Goal: Task Accomplishment & Management: Manage account settings

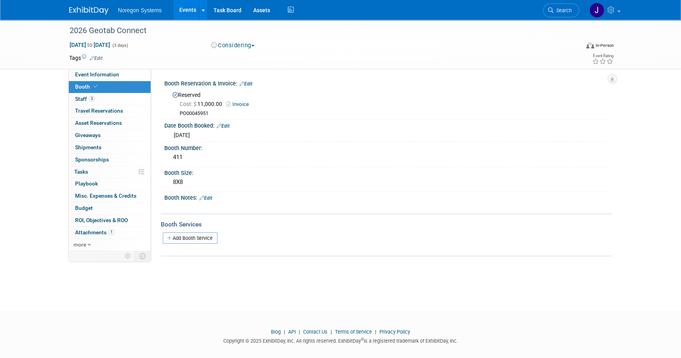
click at [94, 7] on img at bounding box center [88, 11] width 39 height 8
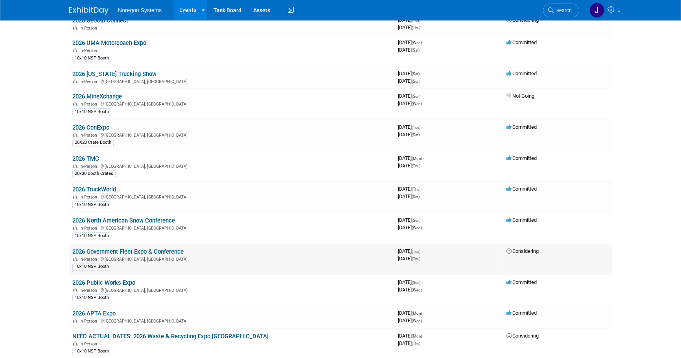
scroll to position [865, 0]
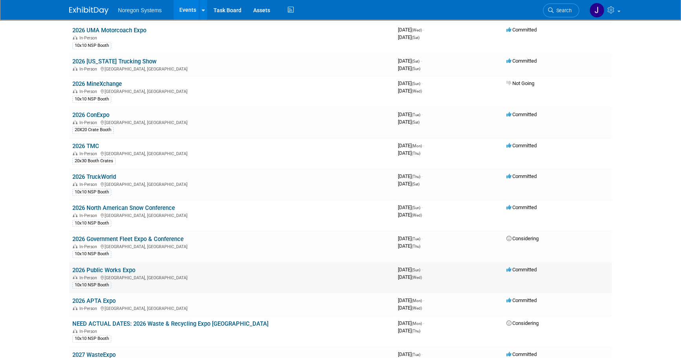
click at [117, 266] on link "2026 Public Works Expo" at bounding box center [103, 269] width 63 height 7
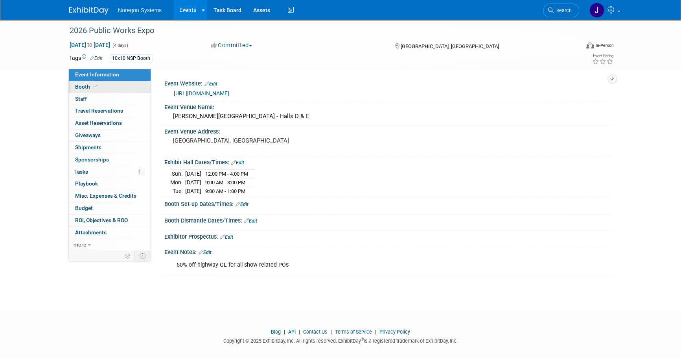
click at [111, 87] on link "Booth" at bounding box center [110, 87] width 82 height 12
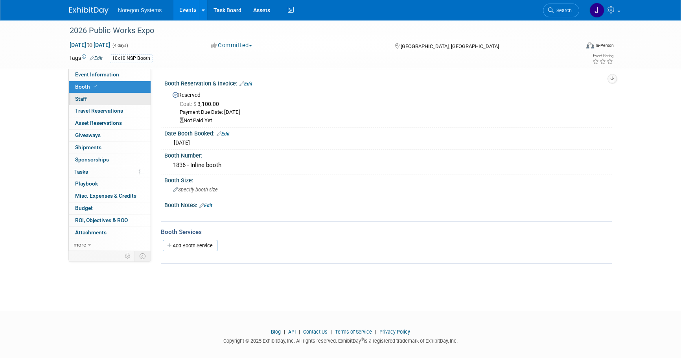
click at [110, 98] on link "0 Staff 0" at bounding box center [110, 99] width 82 height 12
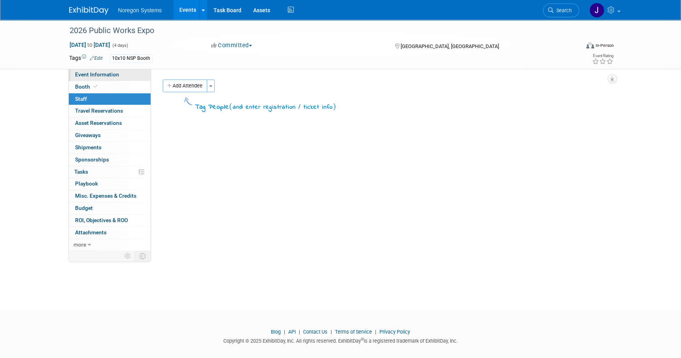
click at [125, 76] on link "Event Information" at bounding box center [110, 75] width 82 height 12
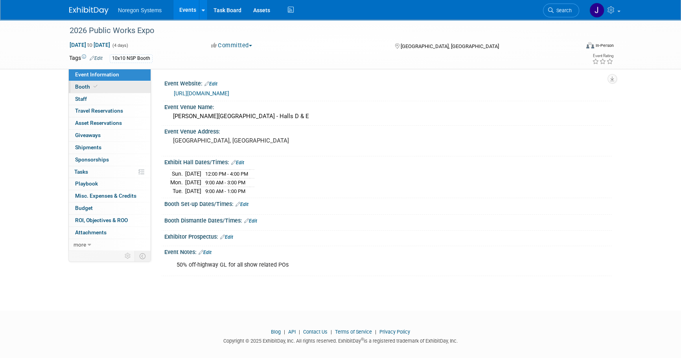
click at [117, 87] on link "Booth" at bounding box center [110, 87] width 82 height 12
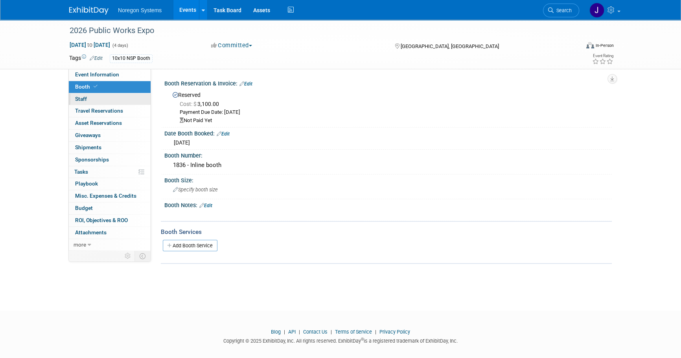
click at [122, 101] on link "0 Staff 0" at bounding box center [110, 99] width 82 height 12
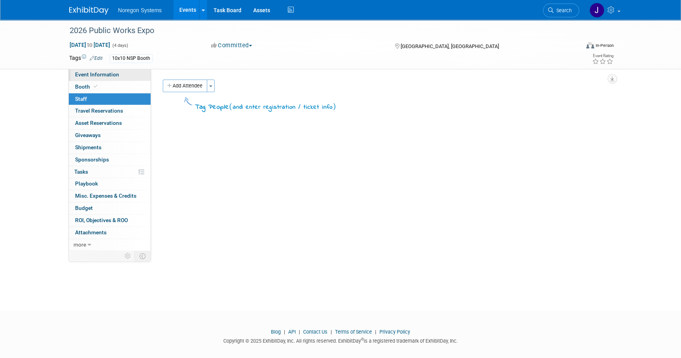
click at [114, 71] on span "Event Information" at bounding box center [97, 74] width 44 height 6
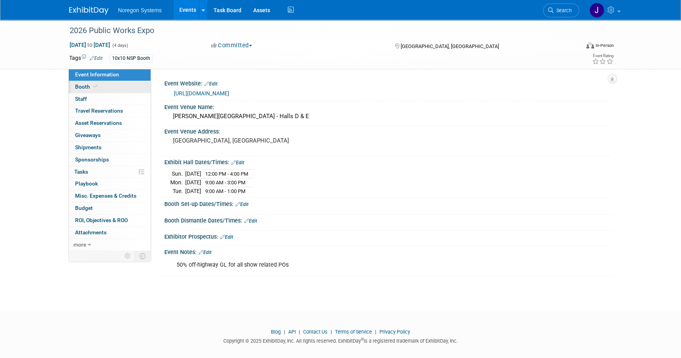
click at [129, 89] on link "Booth" at bounding box center [110, 87] width 82 height 12
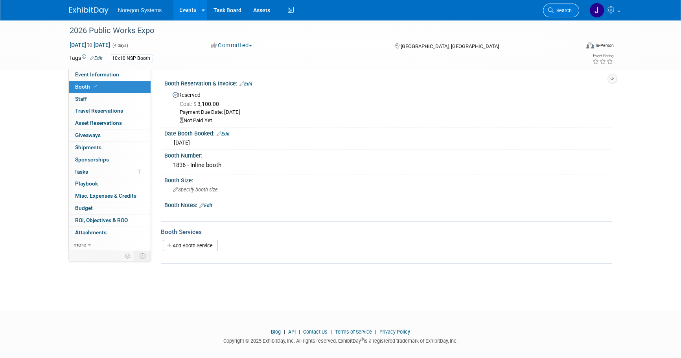
click at [556, 8] on span "Search" at bounding box center [563, 10] width 18 height 6
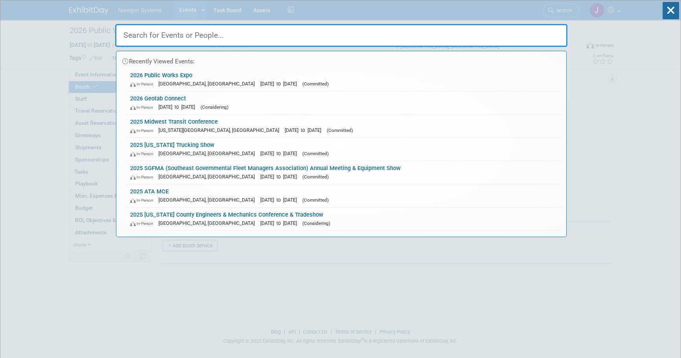
click at [383, 29] on input "text" at bounding box center [341, 35] width 452 height 23
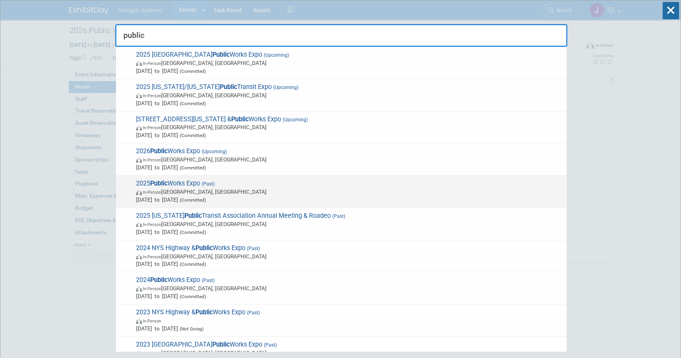
type input "public"
click at [179, 182] on span "2025 Public Works Expo (Past) In-Person Chicago, IL Aug 17, 2025 to Aug 20, 202…" at bounding box center [348, 191] width 429 height 24
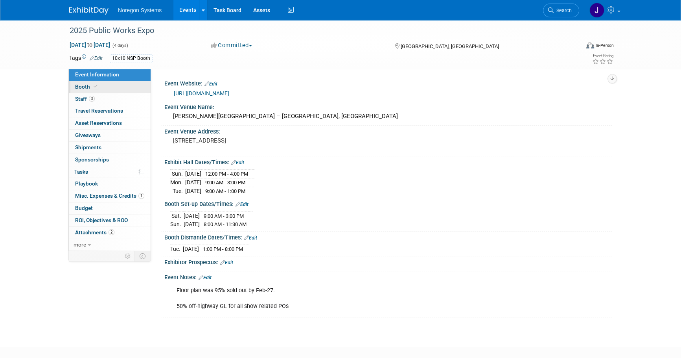
click at [75, 86] on span "Booth" at bounding box center [87, 86] width 24 height 6
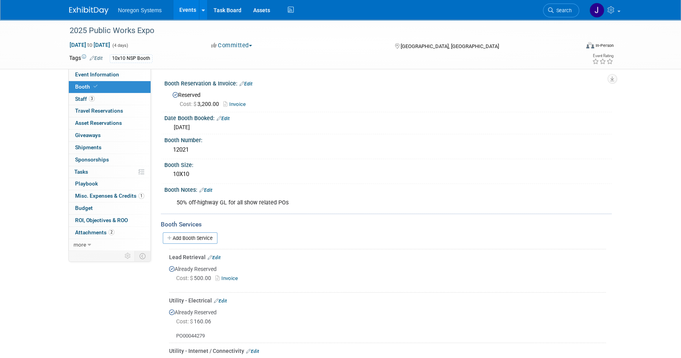
click at [236, 103] on link "Invoice" at bounding box center [236, 104] width 26 height 6
click at [82, 10] on img at bounding box center [88, 11] width 39 height 8
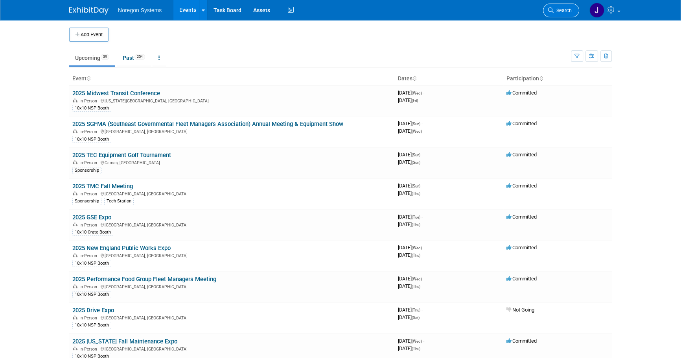
click at [570, 12] on span "Search" at bounding box center [563, 10] width 18 height 6
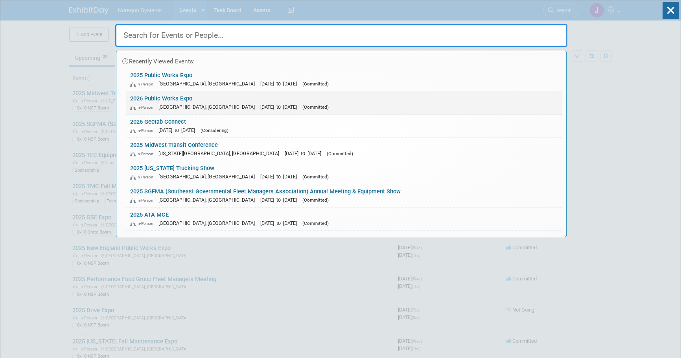
click at [173, 98] on link "2026 Public Works Expo In-Person Houston, TX Aug 30, 2026 to Sep 2, 2026 (Commi…" at bounding box center [344, 102] width 436 height 23
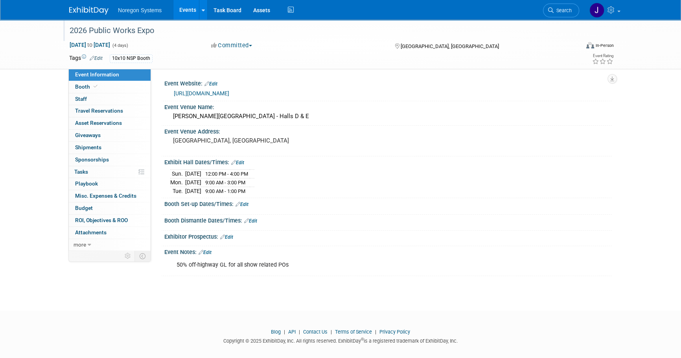
click at [156, 29] on div "2026 Public Works Expo" at bounding box center [317, 31] width 501 height 14
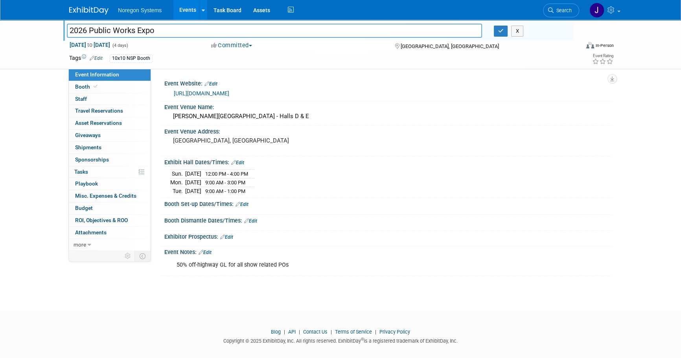
drag, startPoint x: 97, startPoint y: 33, endPoint x: 20, endPoint y: 35, distance: 77.1
click at [20, 34] on div "2026 Public Works Expo 2026 Public Works Expo X Aug 30, 2026 to Sep 2, 2026 (4 …" at bounding box center [340, 45] width 681 height 50
click at [126, 90] on link "Booth" at bounding box center [110, 87] width 82 height 12
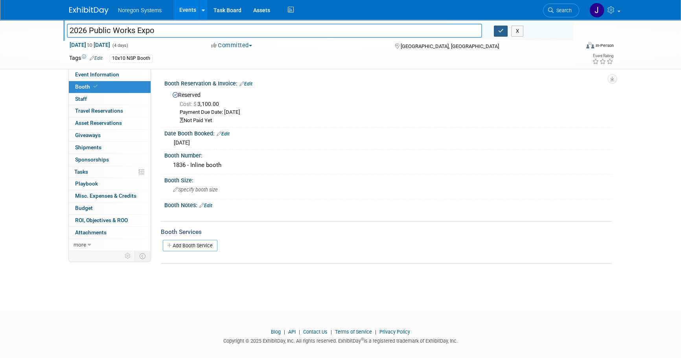
click at [502, 27] on button "button" at bounding box center [501, 31] width 14 height 11
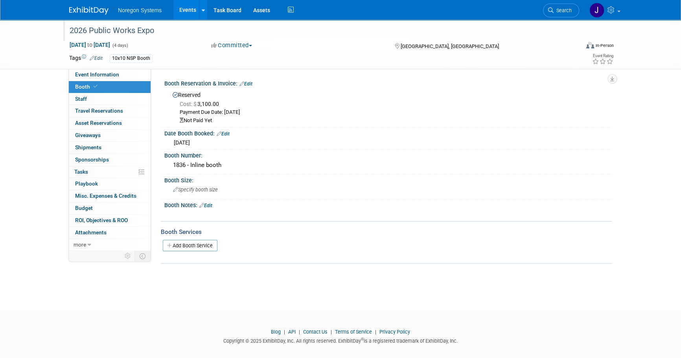
click at [87, 18] on div "Noregon Systems Events Add Event Bulk Upload Events Shareable Event Boards Rece…" at bounding box center [340, 10] width 543 height 20
click at [96, 12] on img at bounding box center [88, 11] width 39 height 8
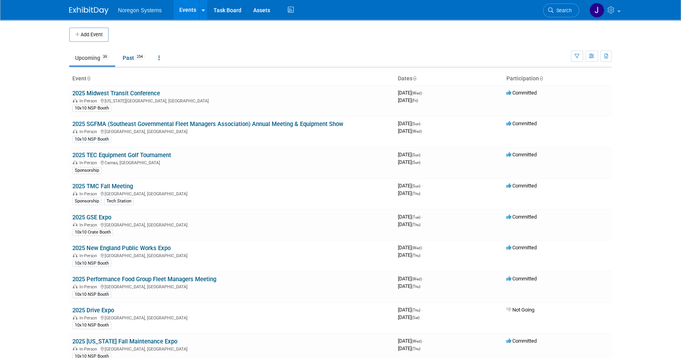
drag, startPoint x: 561, startPoint y: 6, endPoint x: 488, endPoint y: 23, distance: 75.2
click at [561, 6] on link "Search" at bounding box center [561, 11] width 36 height 14
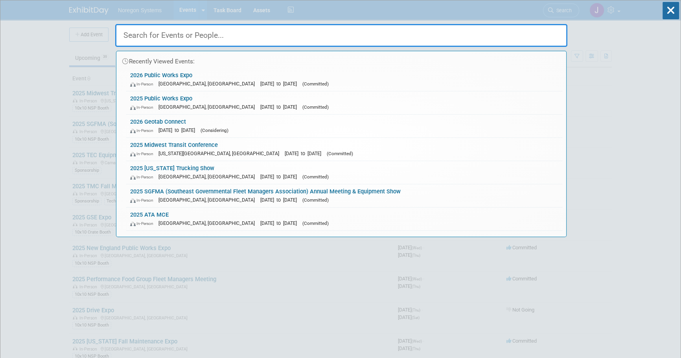
click at [507, 36] on input "text" at bounding box center [341, 35] width 452 height 23
paste input "STN EXPO EAST"
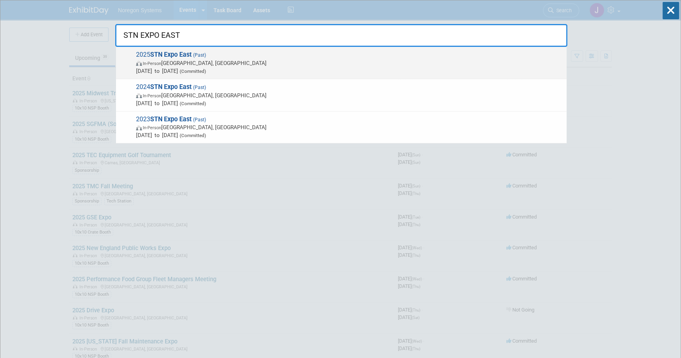
type input "STN EXPO EAST"
click at [178, 56] on strong "STN Expo East" at bounding box center [170, 54] width 41 height 7
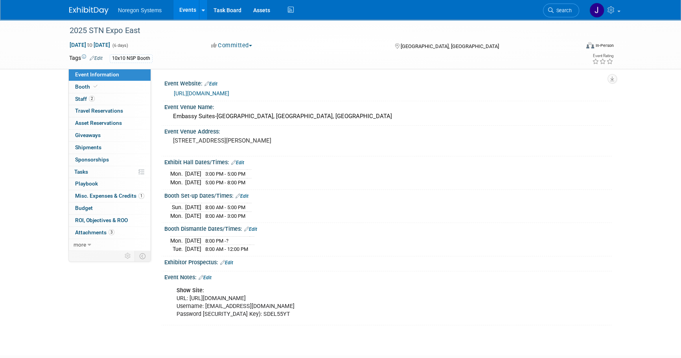
click at [82, 7] on img at bounding box center [88, 11] width 39 height 8
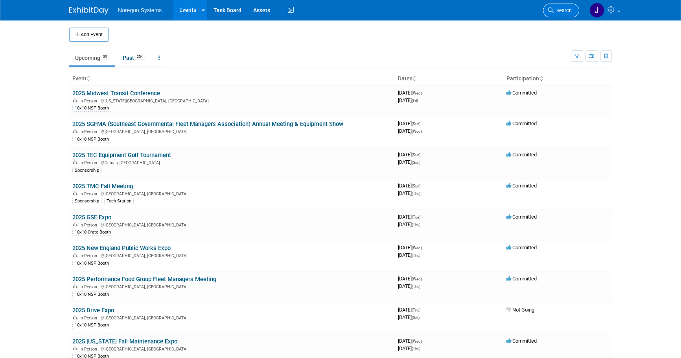
click at [567, 8] on span "Search" at bounding box center [563, 10] width 18 height 6
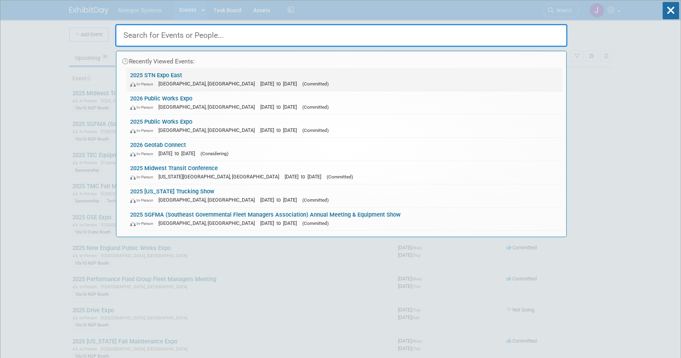
click at [181, 74] on link "2025 STN Expo East In-Person Concord, NC Mar 20, 2025 to Mar 25, 2025 (Committe…" at bounding box center [344, 79] width 436 height 23
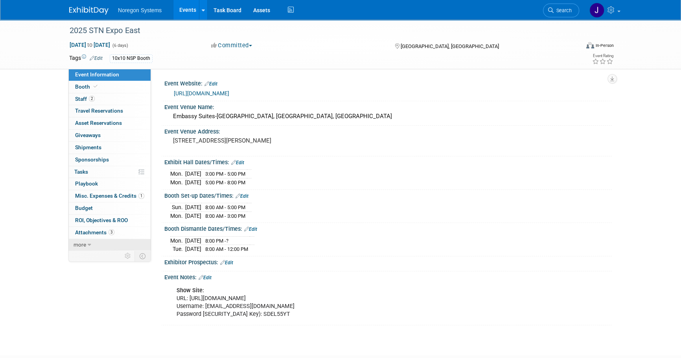
click at [91, 240] on link "more" at bounding box center [110, 245] width 82 height 12
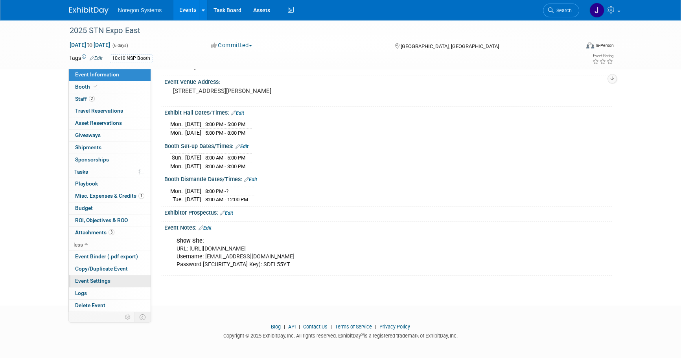
scroll to position [50, 0]
click at [106, 266] on span "Copy/Duplicate Event" at bounding box center [101, 268] width 53 height 6
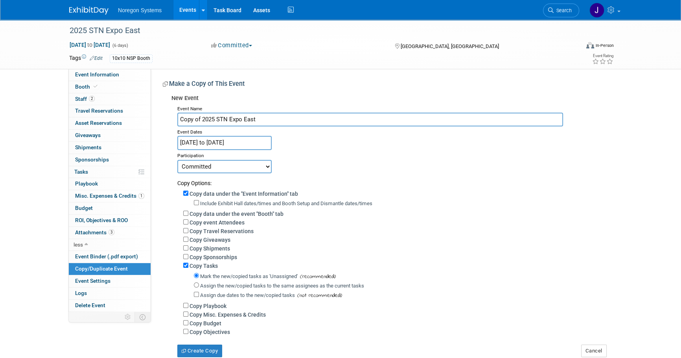
drag, startPoint x: 202, startPoint y: 118, endPoint x: 171, endPoint y: 115, distance: 31.6
click at [171, 115] on div "New Event Event Name Copy of 2025 STN Expo East Event Dates Mar 20, 2025 to Mar…" at bounding box center [384, 224] width 443 height 266
drag, startPoint x: 192, startPoint y: 118, endPoint x: 170, endPoint y: 118, distance: 22.4
click at [170, 118] on div "New Event Event Name 6025 STN Expo East Event Dates Mar 20, 2025 to Mar 25, 202…" at bounding box center [384, 224] width 443 height 266
type input "2026 STN Expo East"
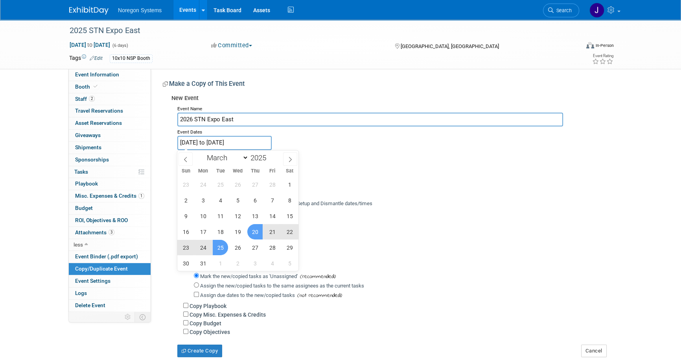
click at [211, 142] on input "Mar 20, 2025 to Mar 25, 2025" at bounding box center [224, 143] width 94 height 14
click at [240, 246] on span "26" at bounding box center [237, 247] width 15 height 15
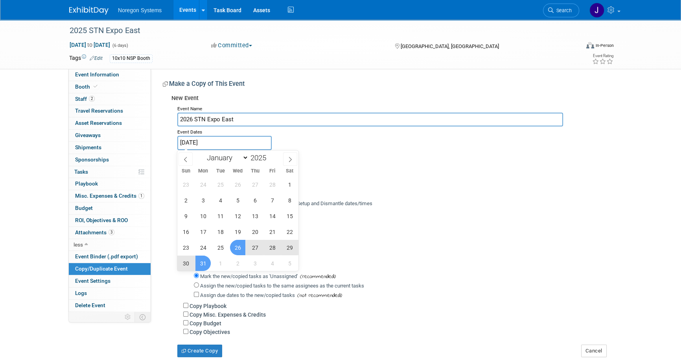
drag, startPoint x: 201, startPoint y: 262, endPoint x: 403, endPoint y: 161, distance: 225.2
click at [203, 261] on span "31" at bounding box center [203, 262] width 15 height 15
type input "[DATE] to [DATE]"
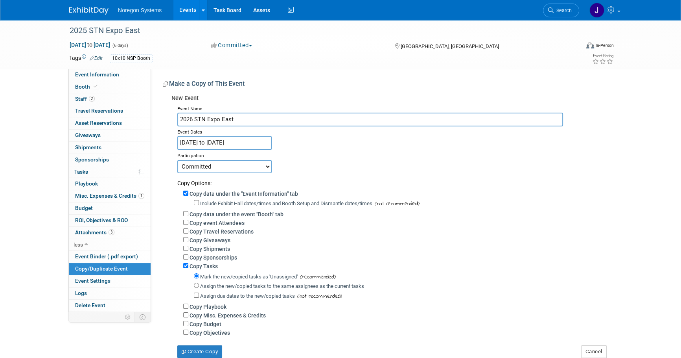
click at [434, 157] on div "Participation" at bounding box center [391, 154] width 429 height 9
click at [218, 163] on select "Committed Considering Not Going" at bounding box center [224, 166] width 94 height 13
select select "2"
click at [177, 160] on select "Committed Considering Not Going" at bounding box center [224, 166] width 94 height 13
click at [432, 157] on div "Participation" at bounding box center [391, 154] width 429 height 9
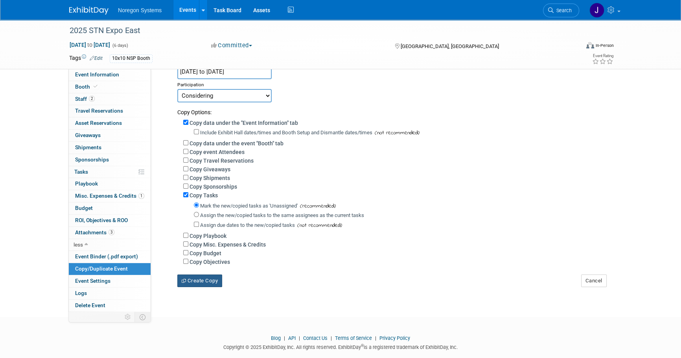
scroll to position [71, 0]
click at [216, 281] on button "Create Copy" at bounding box center [199, 280] width 45 height 13
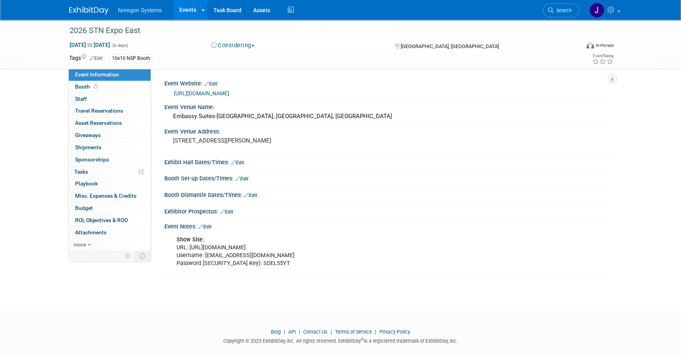
click at [207, 226] on link "Edit" at bounding box center [205, 227] width 13 height 6
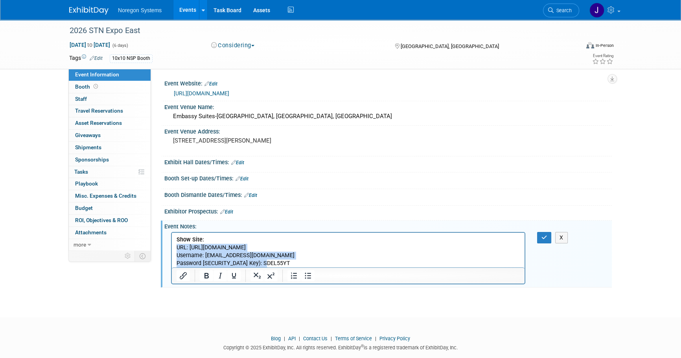
drag, startPoint x: 298, startPoint y: 261, endPoint x: 147, endPoint y: 249, distance: 151.9
click at [172, 249] on html "Show Site: URL: [URL][DOMAIN_NAME] Username: [EMAIL_ADDRESS][DOMAIN_NAME] Passw…" at bounding box center [348, 249] width 353 height 35
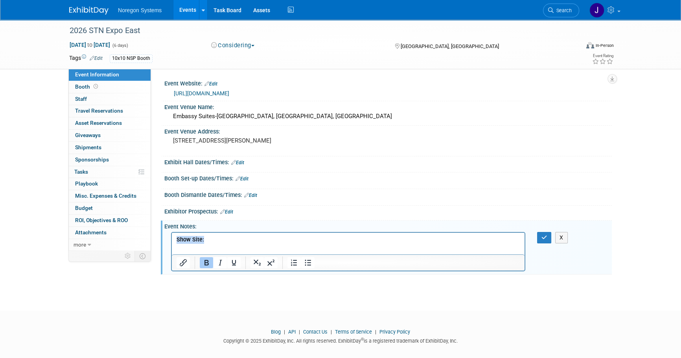
drag, startPoint x: 231, startPoint y: 242, endPoint x: 486, endPoint y: 460, distance: 335.6
click at [172, 236] on html "Show Site:" at bounding box center [348, 241] width 353 height 19
click at [544, 232] on button "button" at bounding box center [544, 237] width 15 height 11
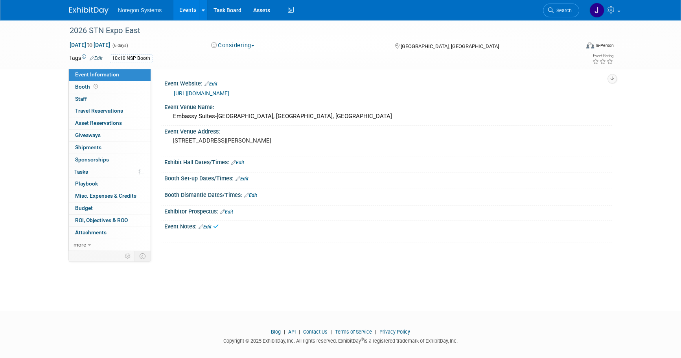
click at [223, 272] on div "2026 STN Expo East Mar 26, 2025 to Mar 31, 2025 (6 days) Mar 26, 2025 to Mar 31…" at bounding box center [340, 158] width 681 height 277
click at [107, 88] on link "Booth" at bounding box center [110, 87] width 82 height 12
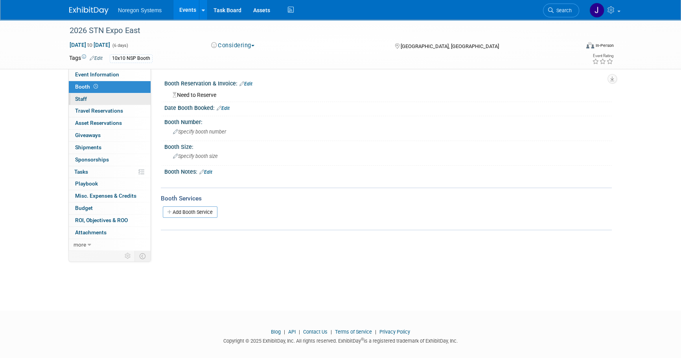
click at [114, 98] on link "0 Staff 0" at bounding box center [110, 99] width 82 height 12
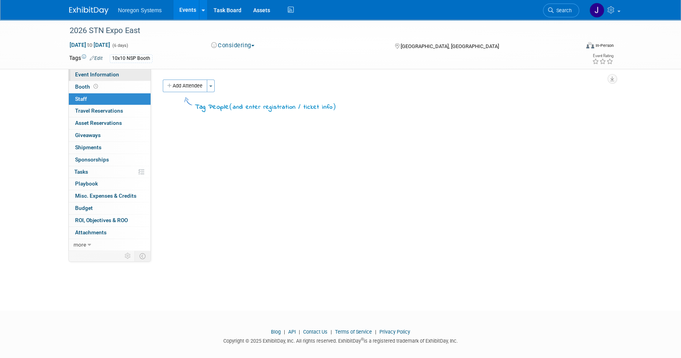
click at [122, 72] on link "Event Information" at bounding box center [110, 75] width 82 height 12
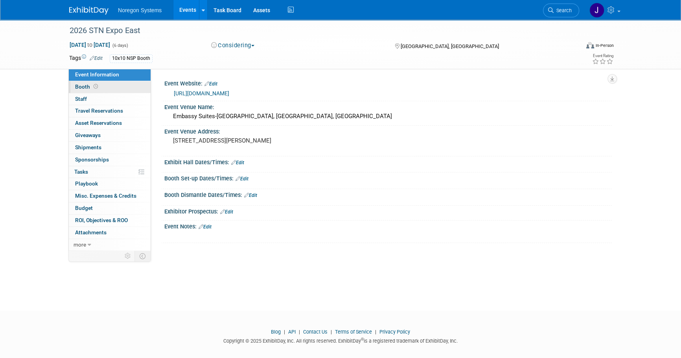
click at [123, 85] on link "Booth" at bounding box center [110, 87] width 82 height 12
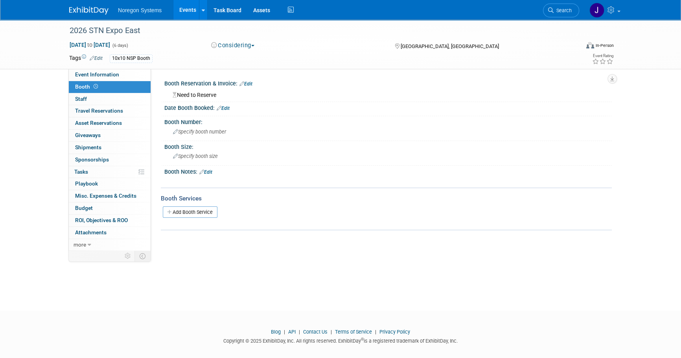
click at [189, 268] on div "2026 STN Expo East Mar 26, 2025 to Mar 31, 2025 (6 days) Mar 26, 2025 to Mar 31…" at bounding box center [340, 158] width 681 height 277
click at [121, 31] on div "2026 STN Expo East" at bounding box center [317, 31] width 501 height 14
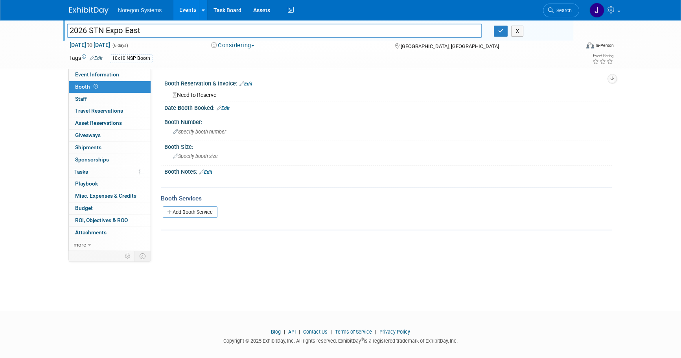
drag, startPoint x: 160, startPoint y: 35, endPoint x: 12, endPoint y: 20, distance: 148.6
click at [12, 20] on div "2026 STN Expo East 2026 STN Expo East X Mar 26, 2025 to Mar 31, 2025 (6 days) M…" at bounding box center [340, 45] width 681 height 50
click at [257, 270] on div "2026 STN Expo East 2026 STN Expo East X Mar 26, 2025 to Mar 31, 2025 (6 days) M…" at bounding box center [340, 158] width 681 height 277
click at [504, 30] on button "button" at bounding box center [501, 31] width 14 height 11
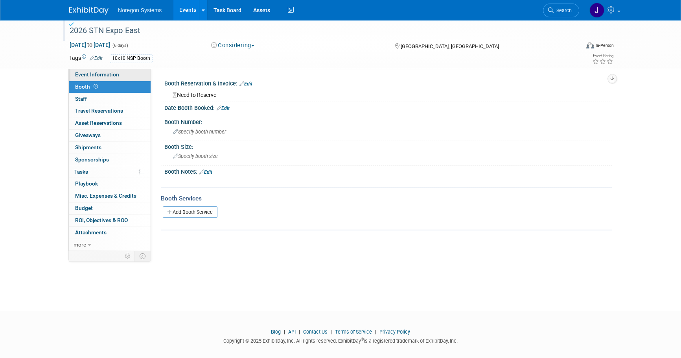
click at [111, 75] on span "Event Information" at bounding box center [97, 74] width 44 height 6
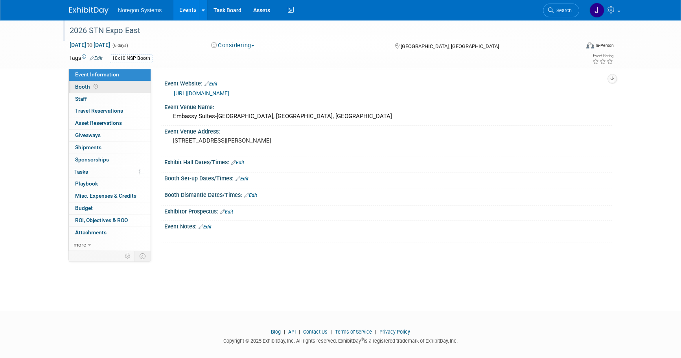
click at [116, 86] on link "Booth" at bounding box center [110, 87] width 82 height 12
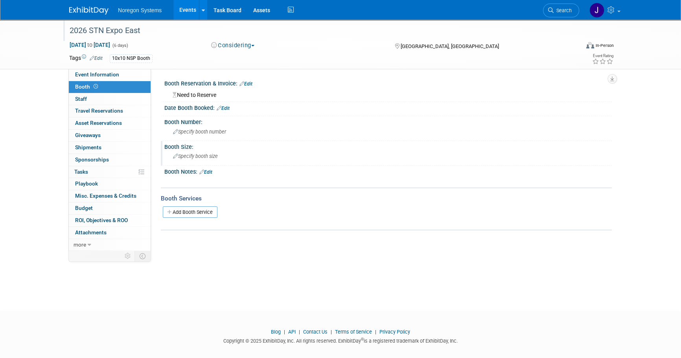
click at [223, 152] on div "Specify booth size" at bounding box center [388, 156] width 436 height 12
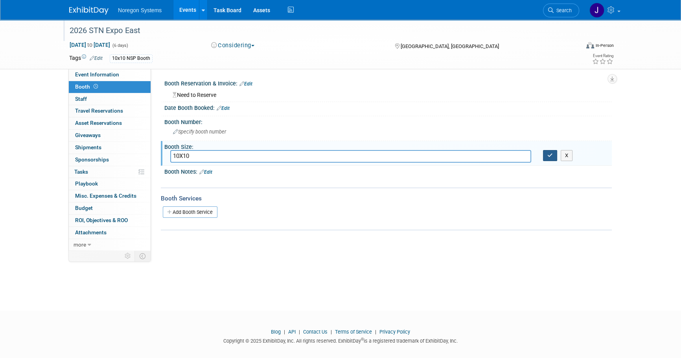
type input "10X10"
click at [554, 158] on button "button" at bounding box center [550, 155] width 14 height 11
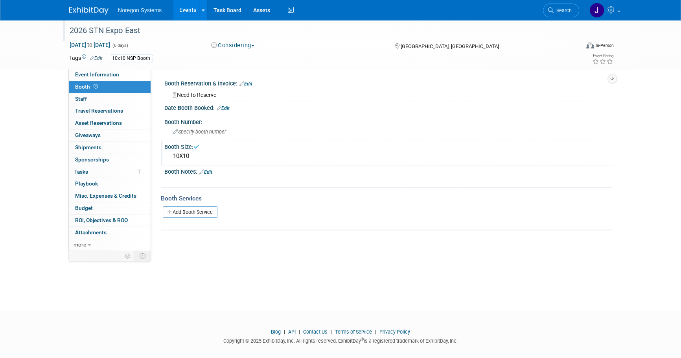
click at [226, 107] on link "Edit" at bounding box center [223, 108] width 13 height 6
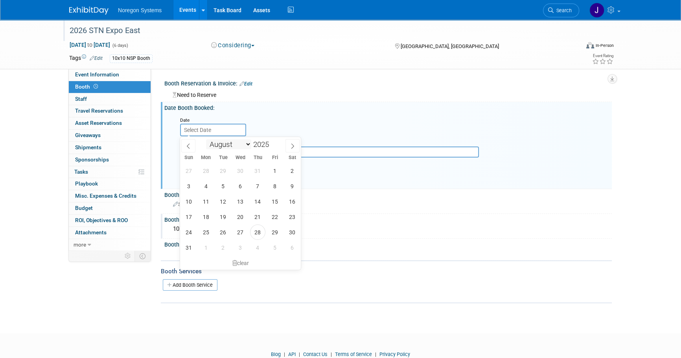
click at [223, 131] on input "text" at bounding box center [213, 130] width 66 height 13
click at [275, 233] on span "29" at bounding box center [275, 231] width 15 height 15
type input "Aug 29, 2025"
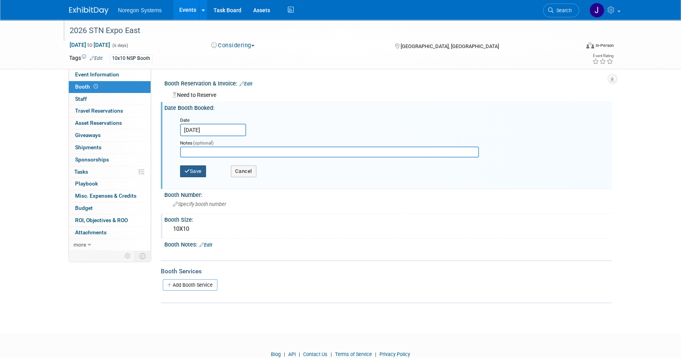
click at [202, 172] on button "Save" at bounding box center [193, 171] width 26 height 12
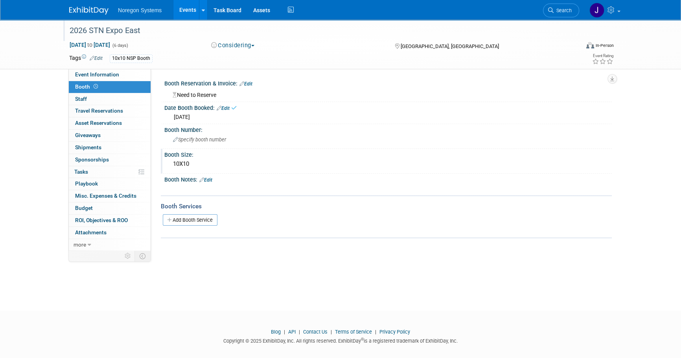
click at [323, 287] on div "2026 STN Expo East Mar 26, 2025 to Mar 31, 2025 (6 days) Mar 26, 2025 to Mar 31…" at bounding box center [340, 158] width 681 height 277
click at [95, 7] on img at bounding box center [88, 11] width 39 height 8
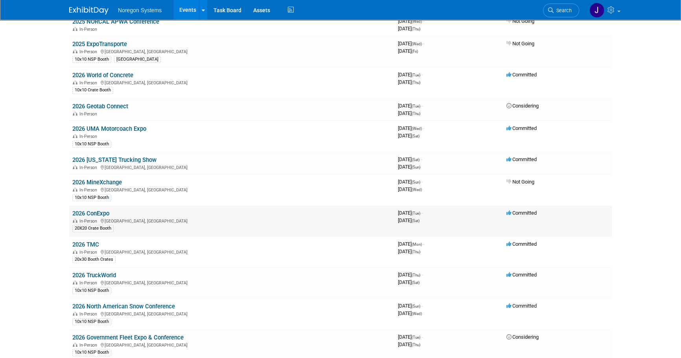
scroll to position [787, 0]
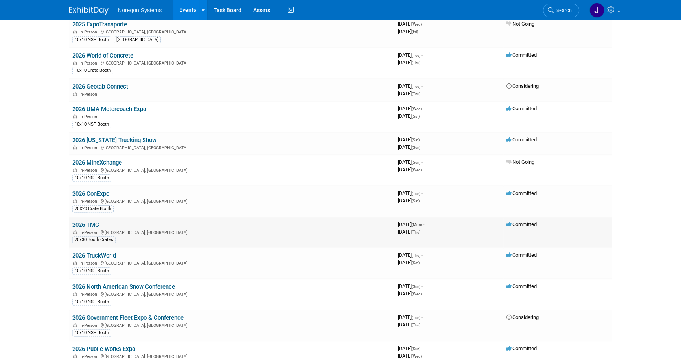
click at [169, 235] on div "20x30 Booth Crates" at bounding box center [231, 239] width 319 height 8
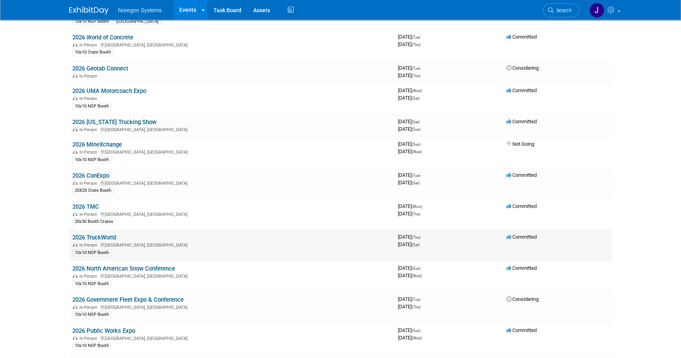
scroll to position [822, 0]
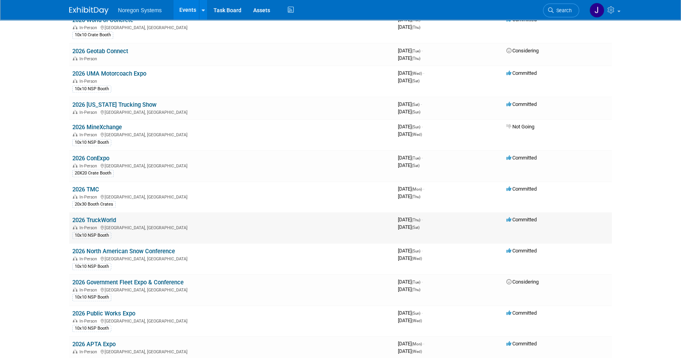
click at [179, 231] on div "10x10 NSP Booth" at bounding box center [231, 235] width 319 height 8
click at [176, 262] on div "10x10 NSP Booth" at bounding box center [231, 266] width 319 height 8
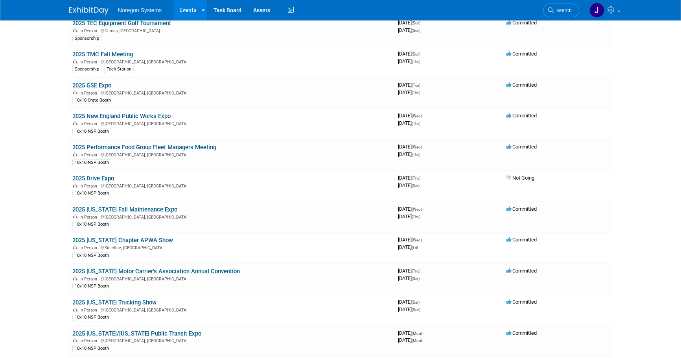
scroll to position [0, 0]
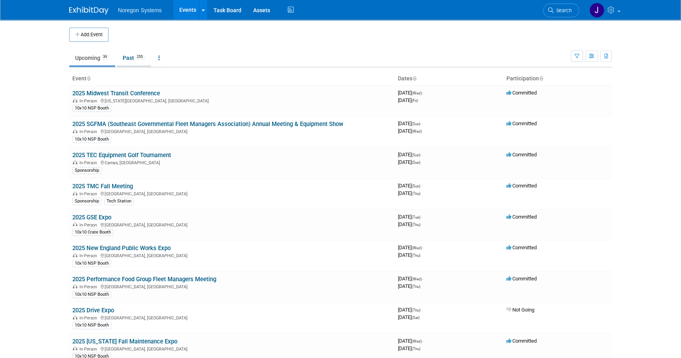
click at [127, 62] on link "Past 255" at bounding box center [134, 57] width 34 height 15
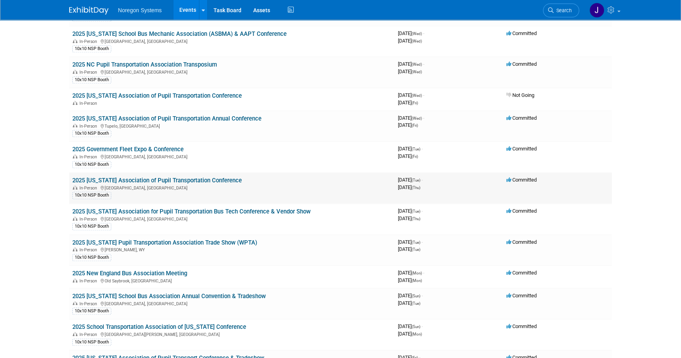
scroll to position [751, 0]
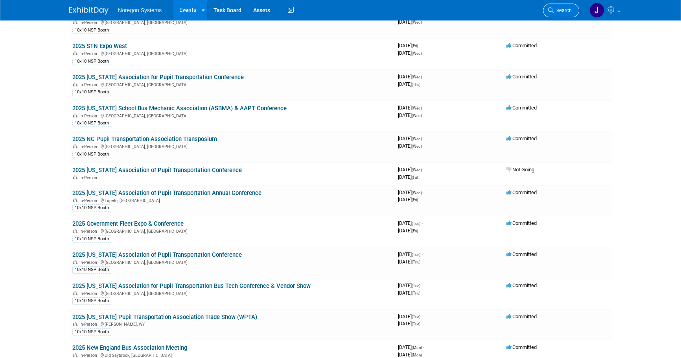
click at [557, 11] on span "Search" at bounding box center [563, 10] width 18 height 6
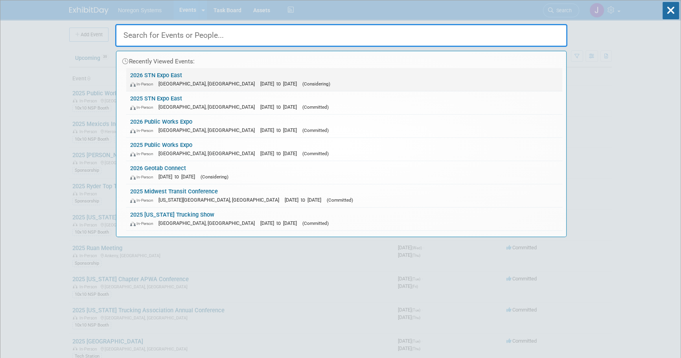
click at [179, 75] on link "2026 STN Expo East In-Person Concord, NC Mar 26, 2025 to Mar 31, 2025 (Consider…" at bounding box center [344, 79] width 436 height 23
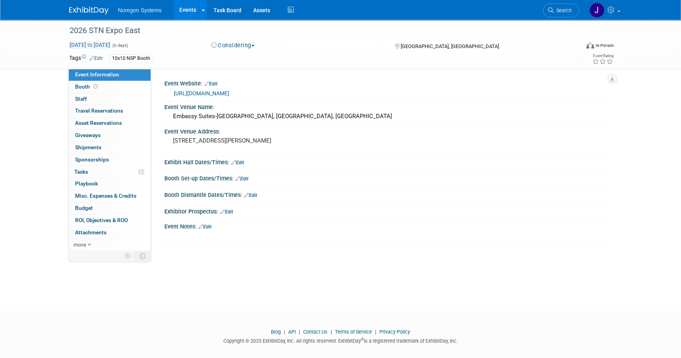
click at [101, 44] on span "[DATE] to [DATE]" at bounding box center [89, 44] width 41 height 7
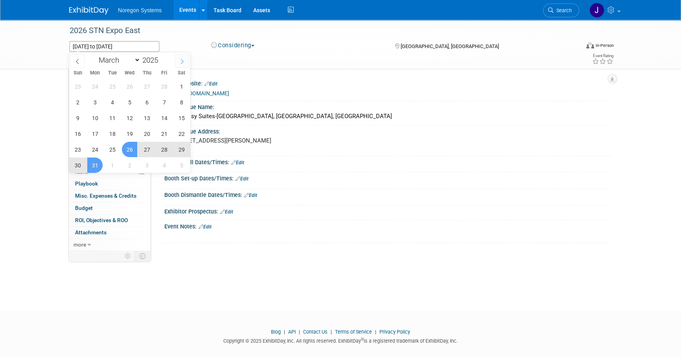
click at [182, 63] on icon at bounding box center [182, 62] width 6 height 6
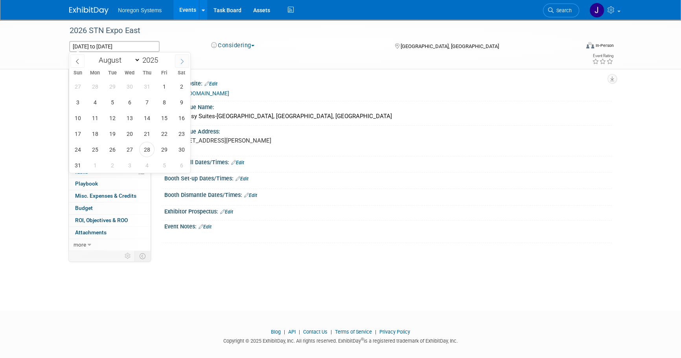
click at [182, 63] on icon at bounding box center [182, 62] width 6 height 6
select select "11"
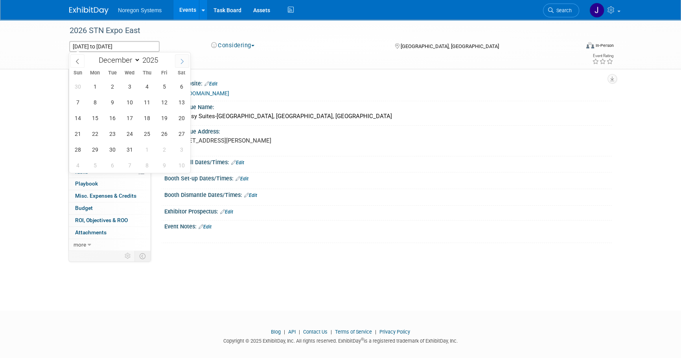
click at [182, 63] on icon at bounding box center [182, 62] width 6 height 6
type input "2026"
click at [182, 63] on icon at bounding box center [182, 62] width 6 height 6
select select "2"
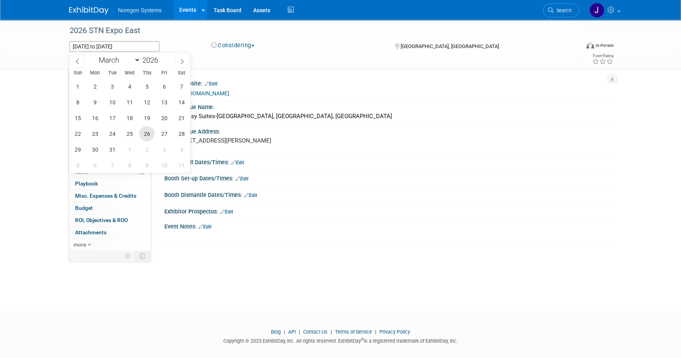
click at [149, 135] on span "26" at bounding box center [146, 133] width 15 height 15
type input "Mar 26, 2026"
click at [114, 153] on span "31" at bounding box center [112, 149] width 15 height 15
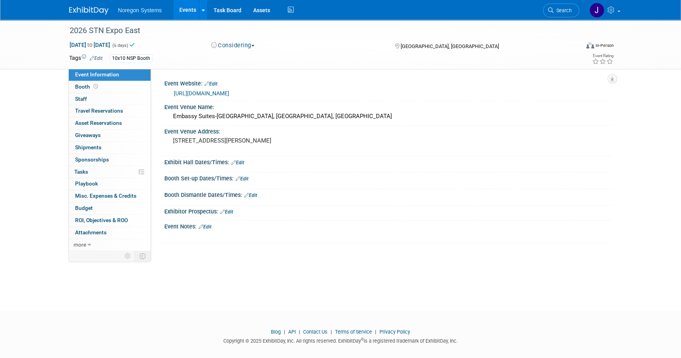
click at [434, 256] on div "2026 STN Expo East Mar 26, 2026 to Mar 31, 2026 (6 days) Mar 26, 2026 to Mar 31…" at bounding box center [340, 158] width 681 height 277
click at [97, 11] on img at bounding box center [88, 11] width 39 height 8
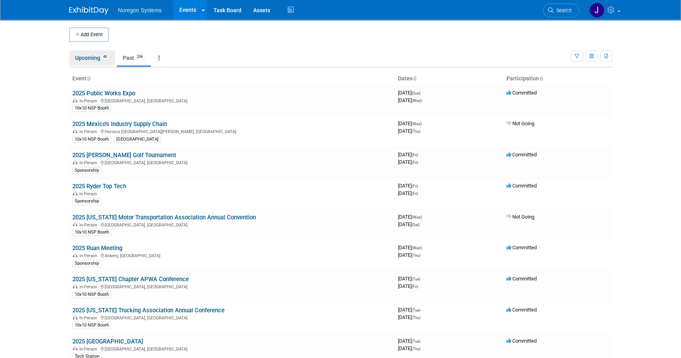
drag, startPoint x: 83, startPoint y: 58, endPoint x: 165, endPoint y: 99, distance: 91.3
click at [84, 59] on link "Upcoming 40" at bounding box center [92, 57] width 46 height 15
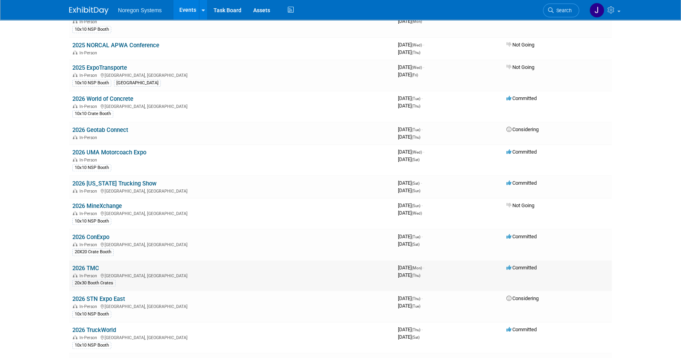
scroll to position [822, 0]
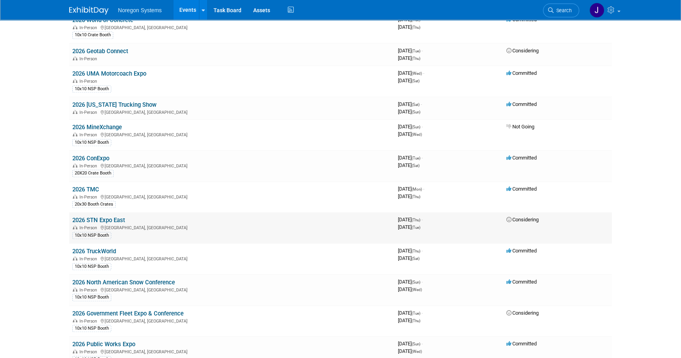
click at [136, 224] on div "In-Person [GEOGRAPHIC_DATA], [GEOGRAPHIC_DATA]" at bounding box center [231, 227] width 319 height 6
drag, startPoint x: 131, startPoint y: 214, endPoint x: 73, endPoint y: 212, distance: 57.4
click at [73, 212] on td "2026 STN Expo East In-Person [GEOGRAPHIC_DATA], [GEOGRAPHIC_DATA] 10x10 NSP Boo…" at bounding box center [232, 227] width 326 height 31
copy link "2026 STN Expo East"
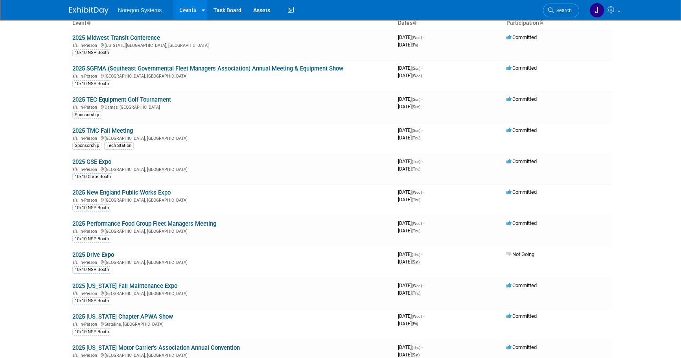
scroll to position [0, 0]
